Goal: Task Accomplishment & Management: Manage account settings

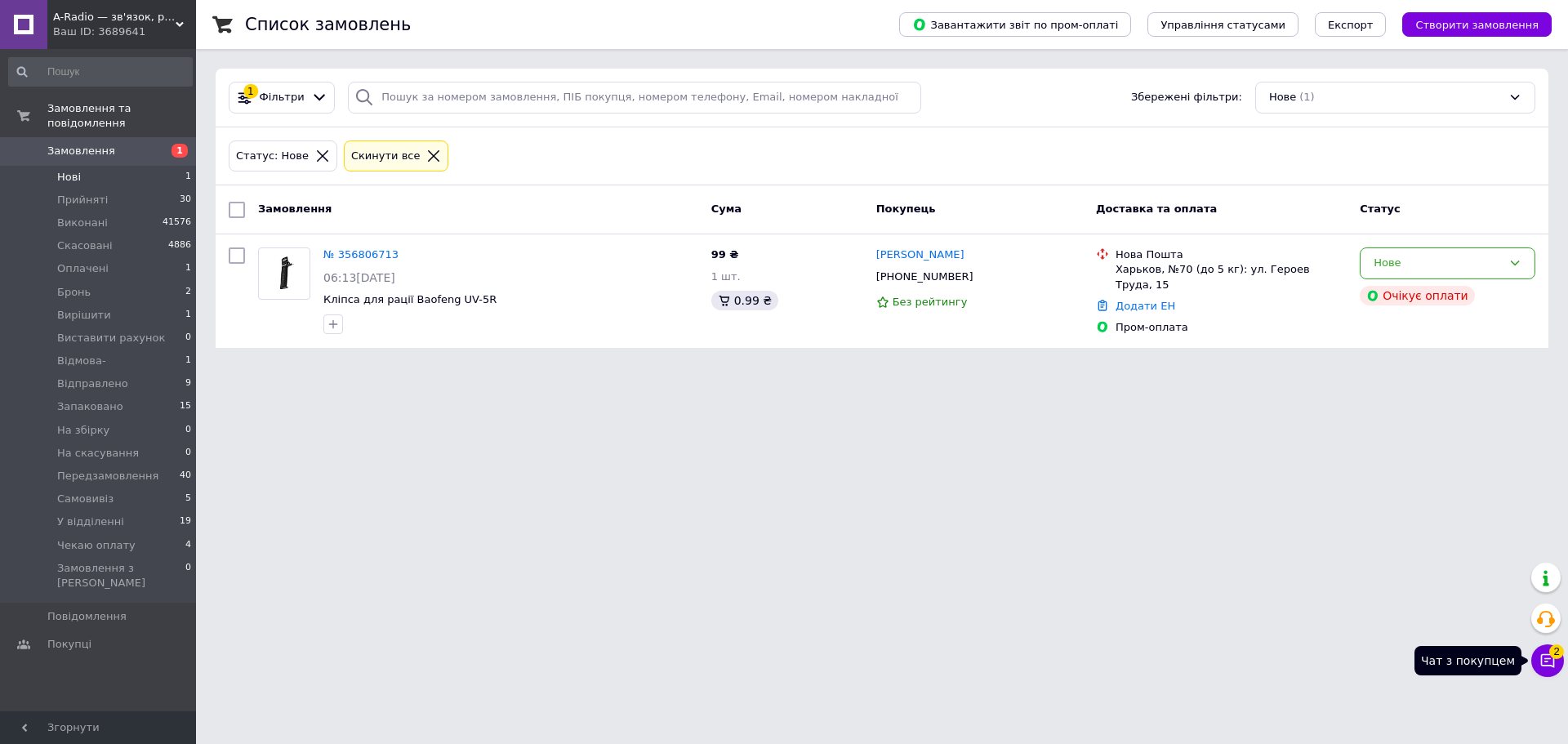
click at [1551, 663] on icon at bounding box center [1547, 661] width 16 height 16
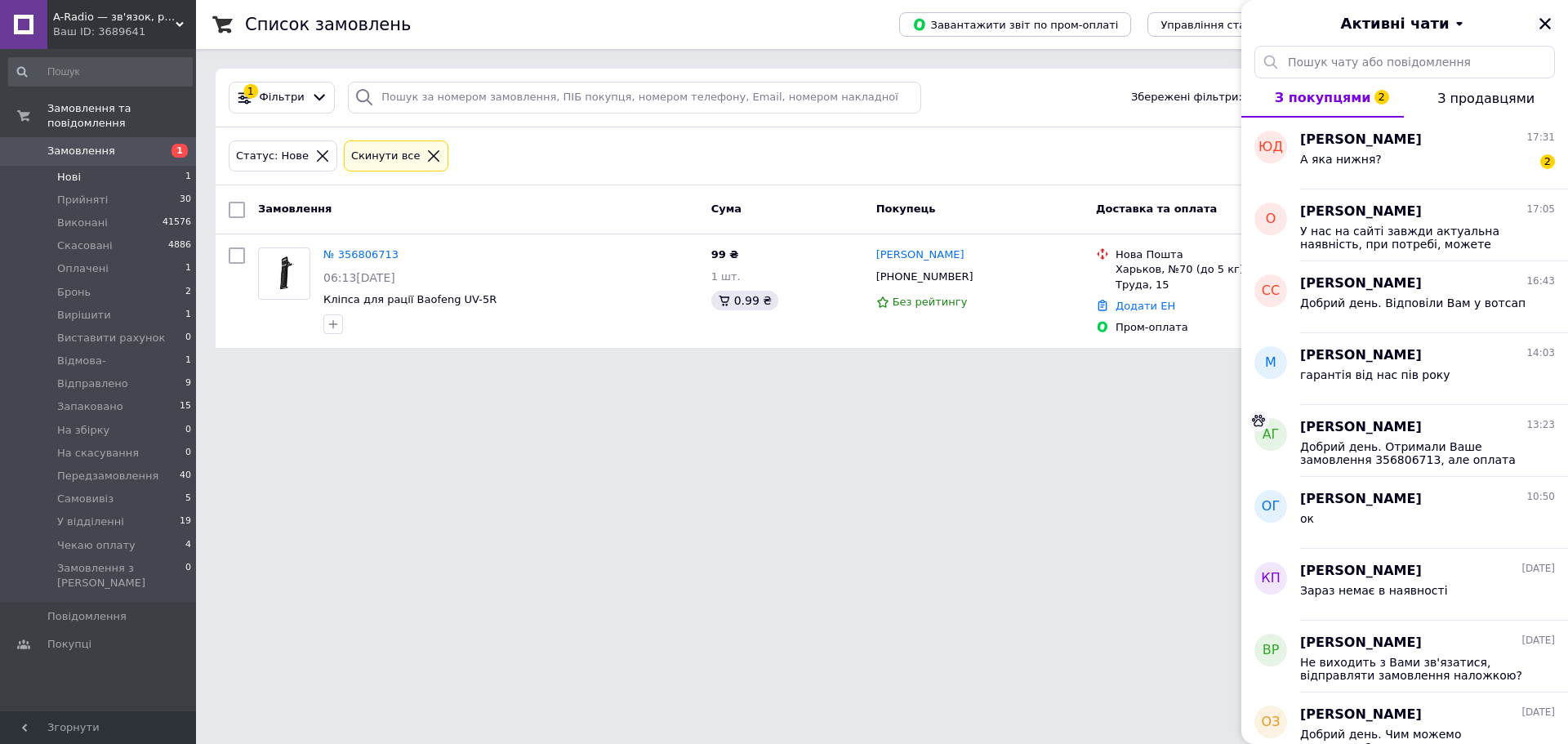
click at [1547, 24] on icon "Закрити" at bounding box center [1545, 24] width 15 height 15
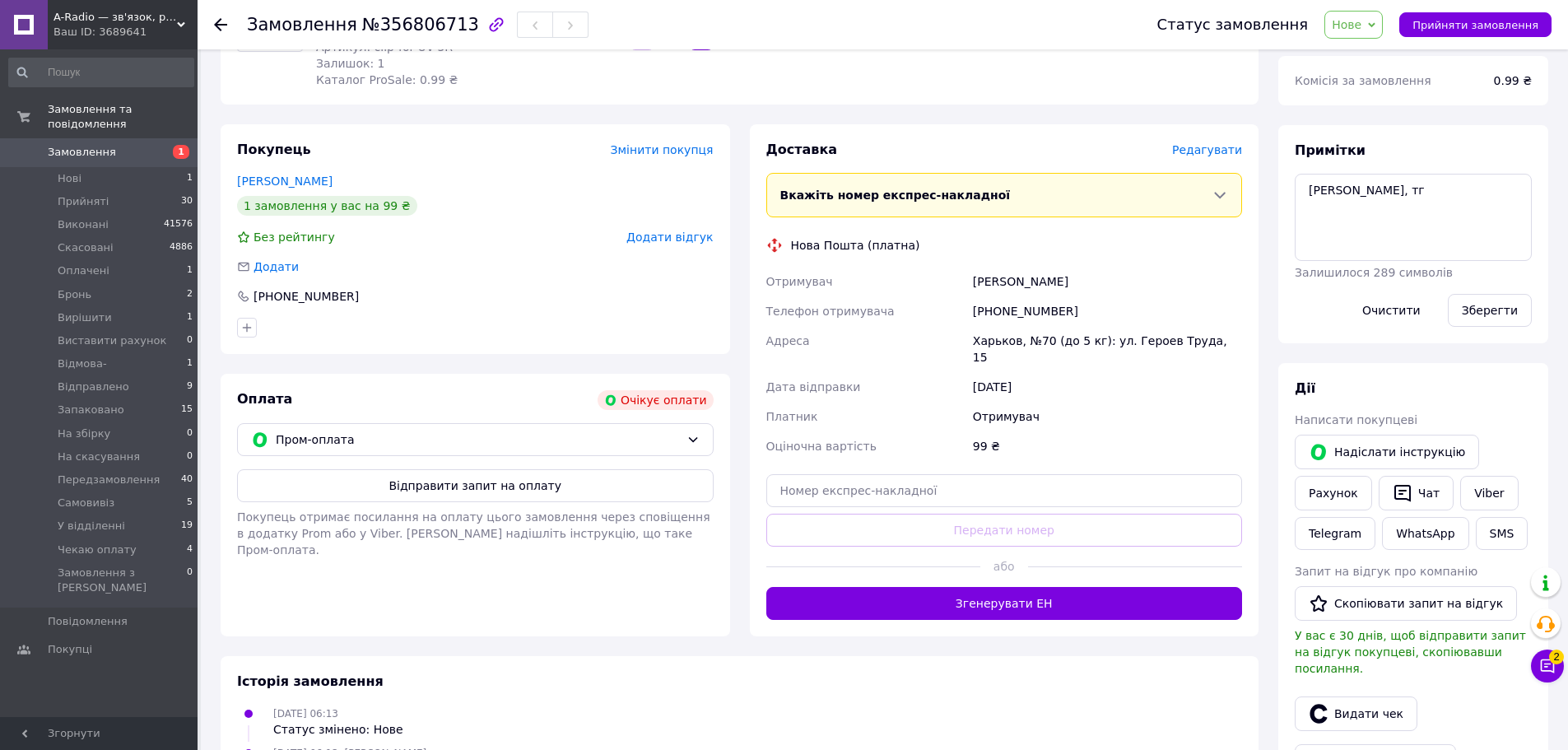
scroll to position [247, 0]
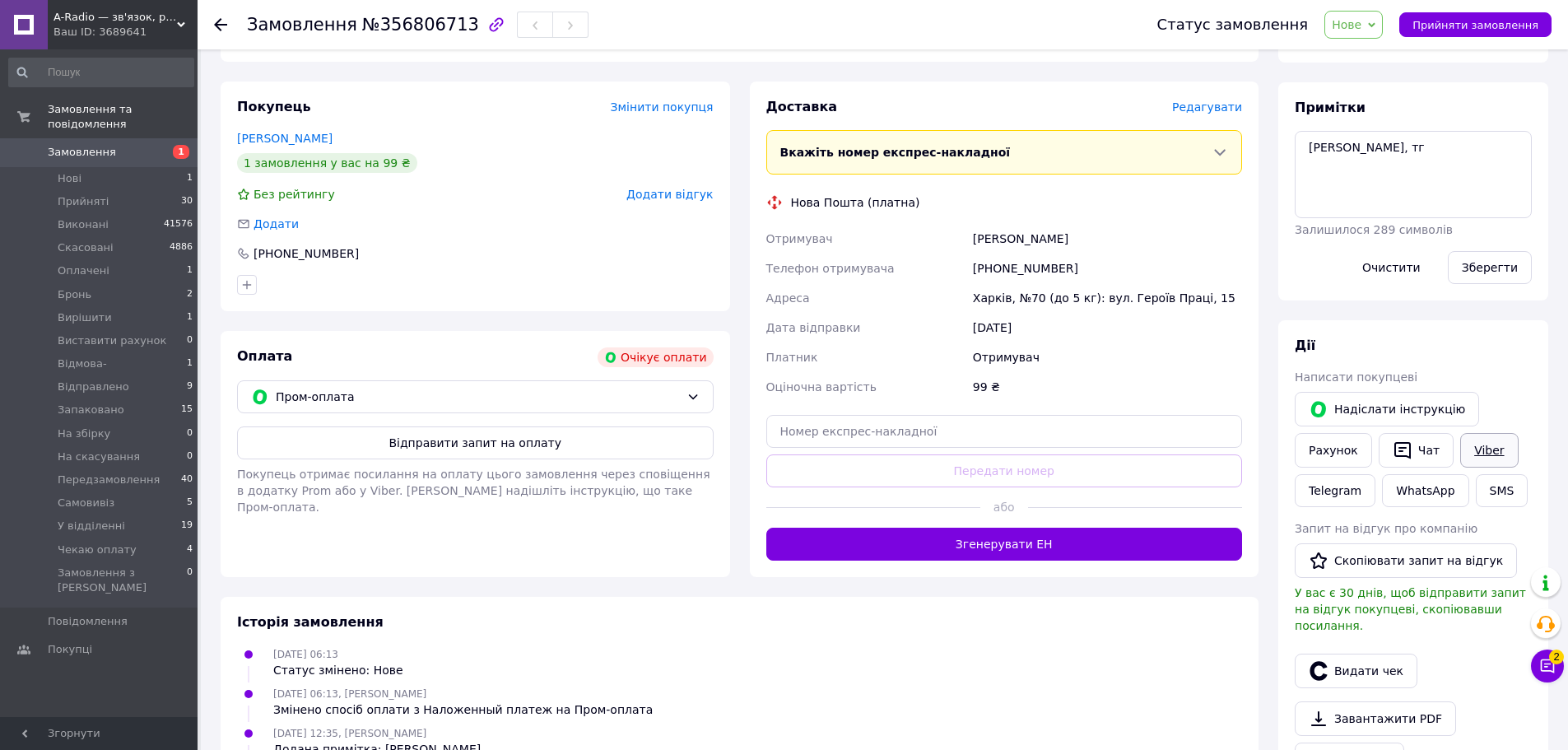
click at [1474, 445] on link "Viber" at bounding box center [1489, 450] width 57 height 34
click at [1551, 673] on icon at bounding box center [1547, 666] width 16 height 16
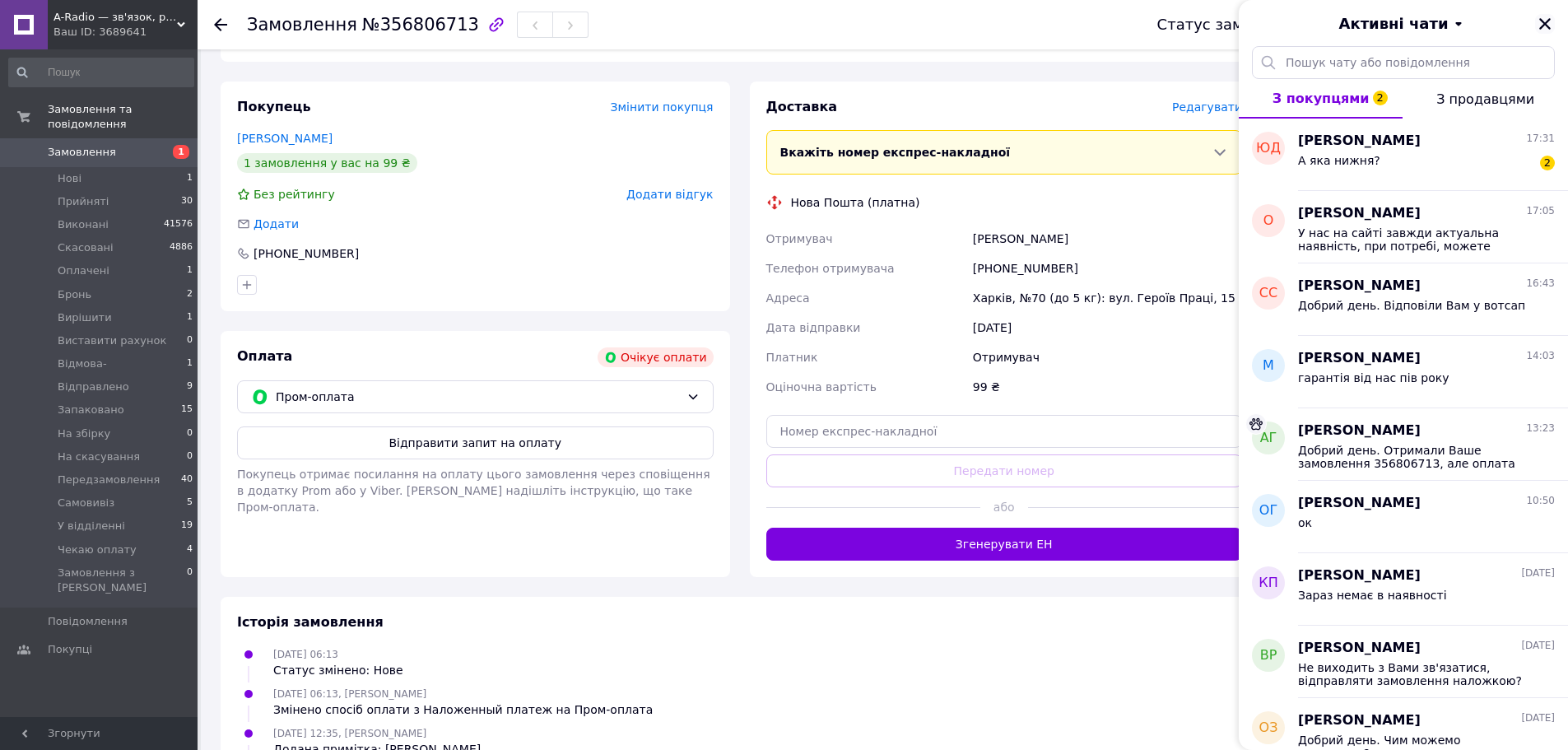
click at [1539, 20] on icon "Закрити" at bounding box center [1545, 24] width 15 height 15
